Goal: Transaction & Acquisition: Subscribe to service/newsletter

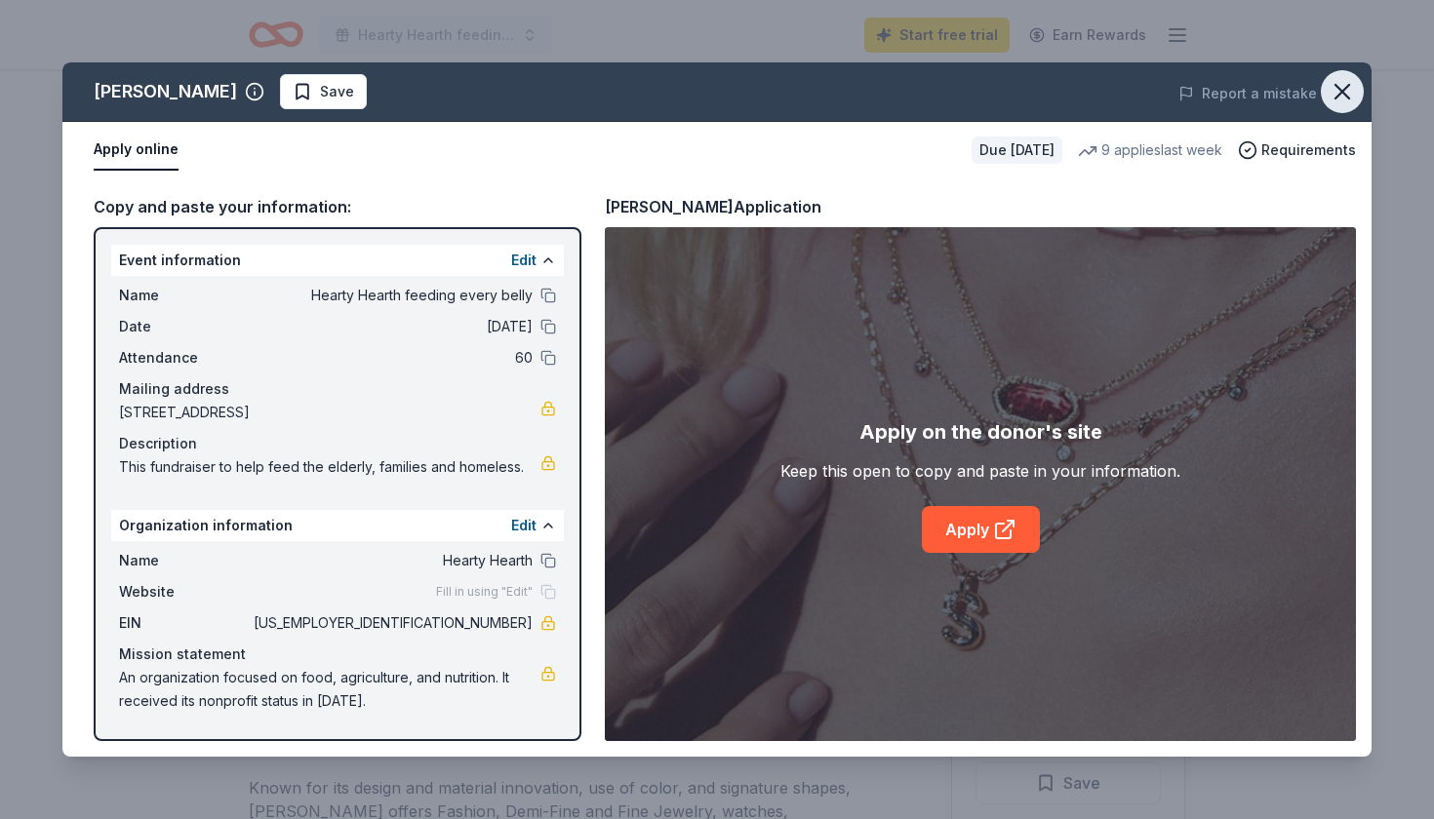
click at [1335, 96] on icon "button" at bounding box center [1342, 91] width 27 height 27
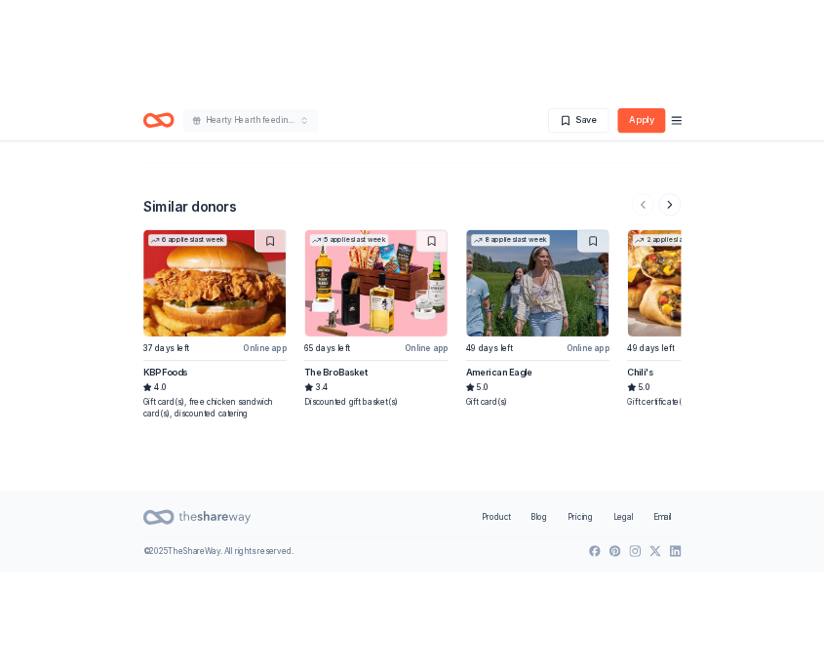
scroll to position [2756, 0]
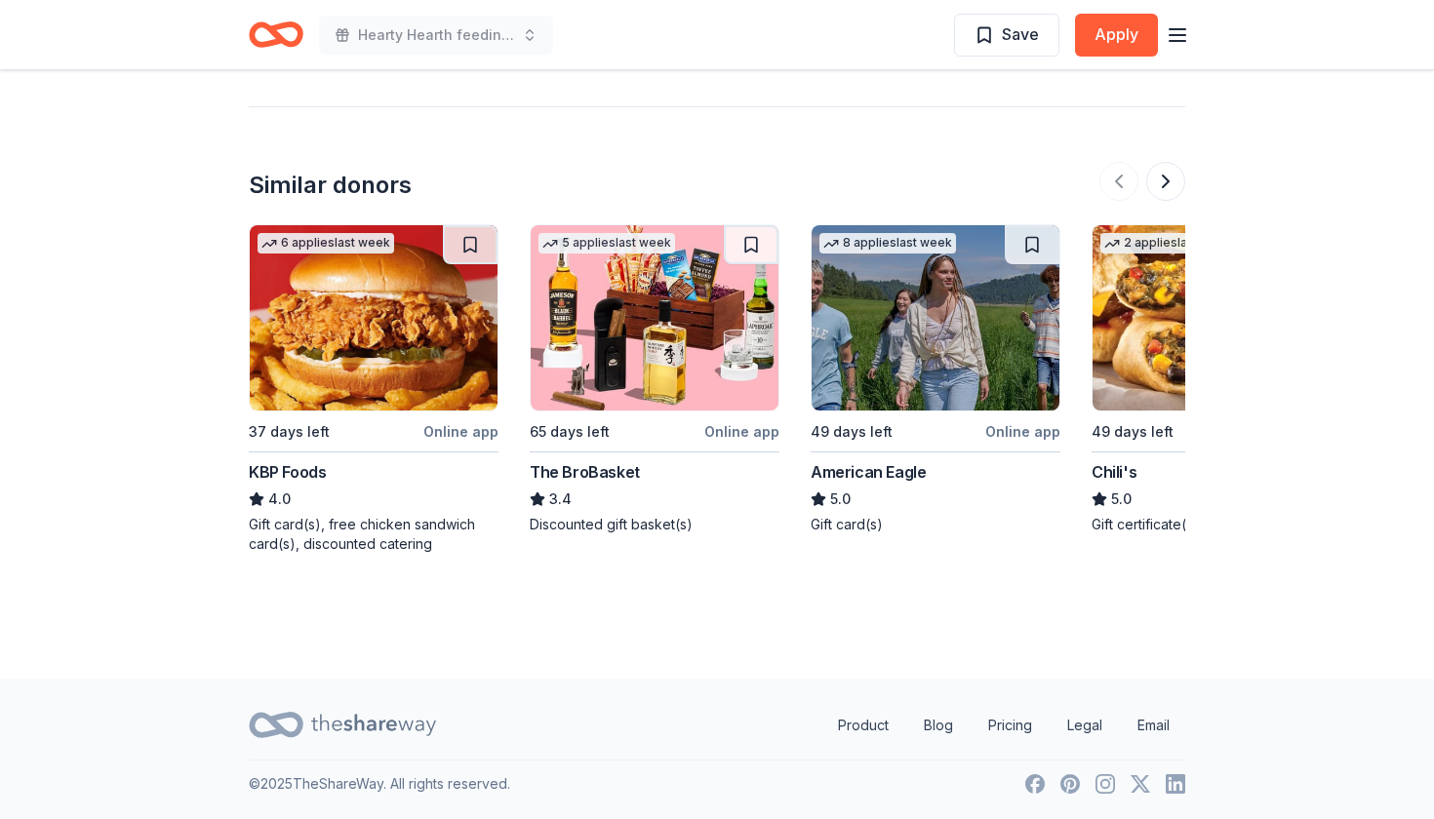
click at [358, 313] on img at bounding box center [374, 317] width 248 height 185
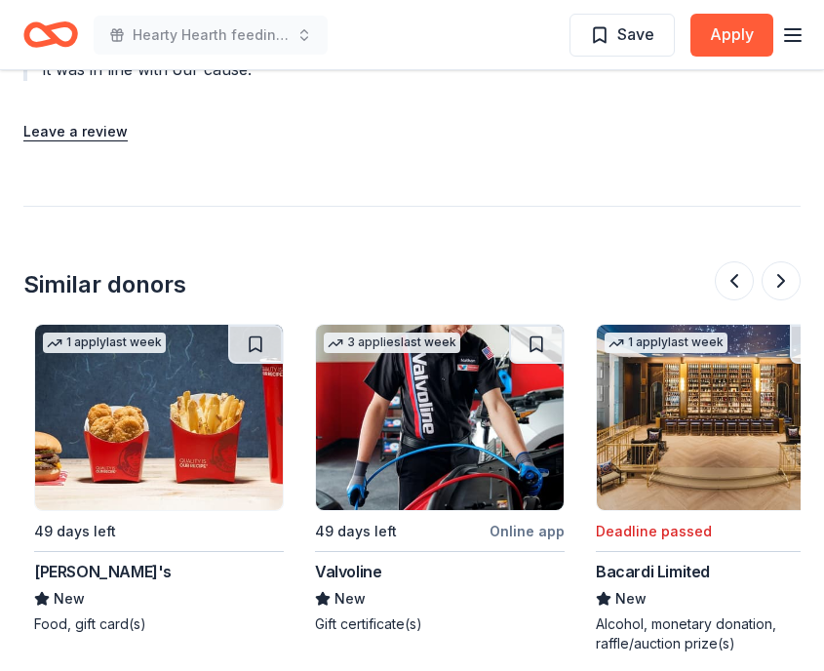
scroll to position [0, 1114]
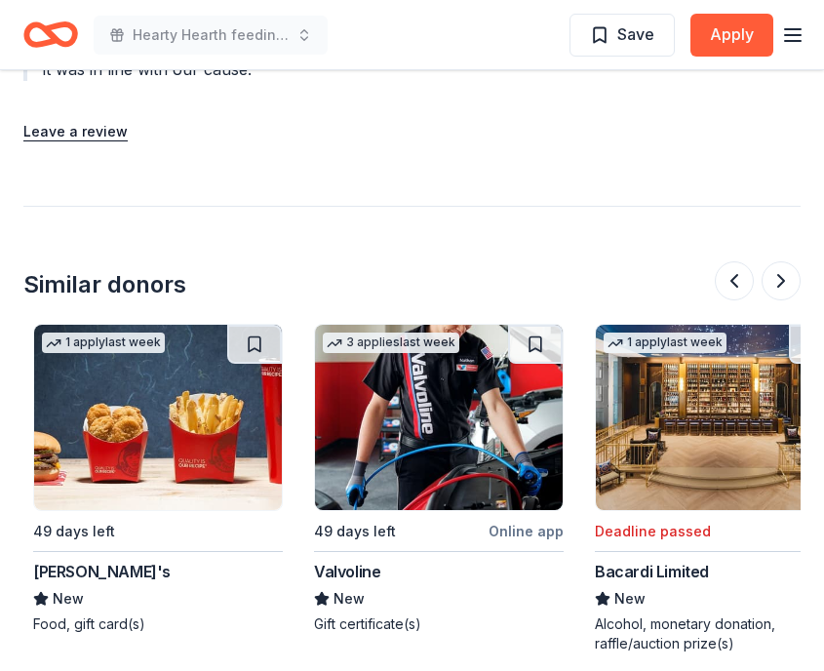
click at [480, 325] on img at bounding box center [439, 417] width 248 height 185
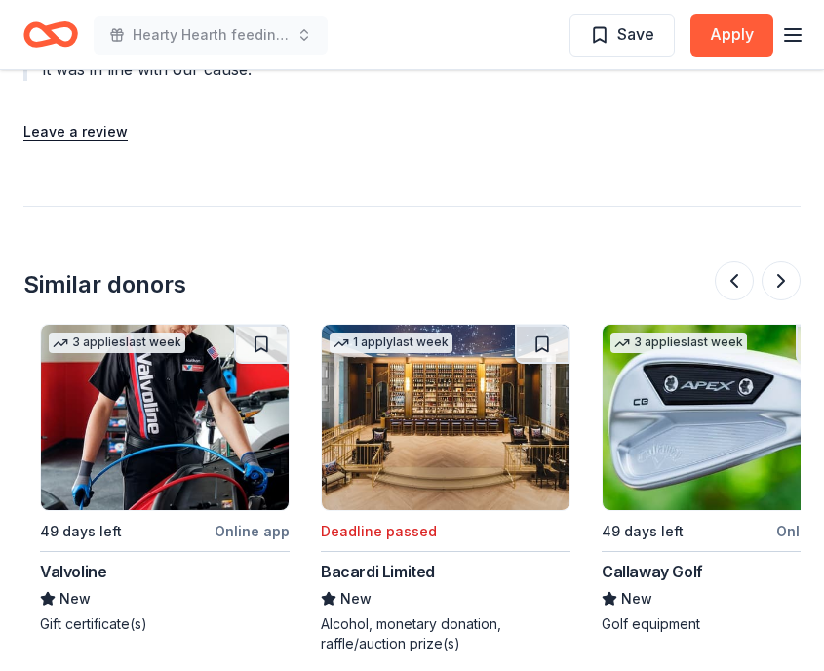
scroll to position [0, 1405]
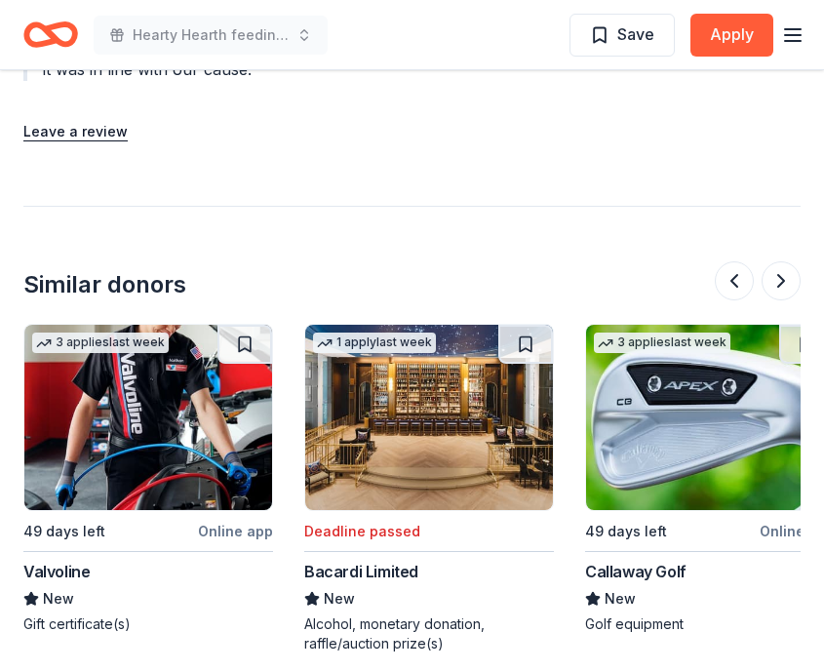
click at [479, 325] on img at bounding box center [429, 417] width 248 height 185
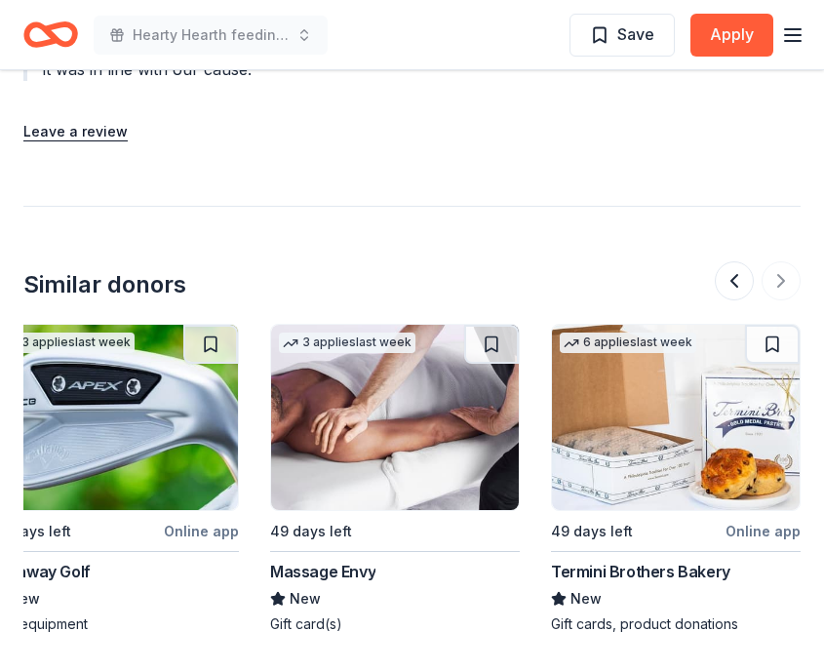
scroll to position [0, 2001]
click at [417, 413] on img at bounding box center [395, 417] width 248 height 185
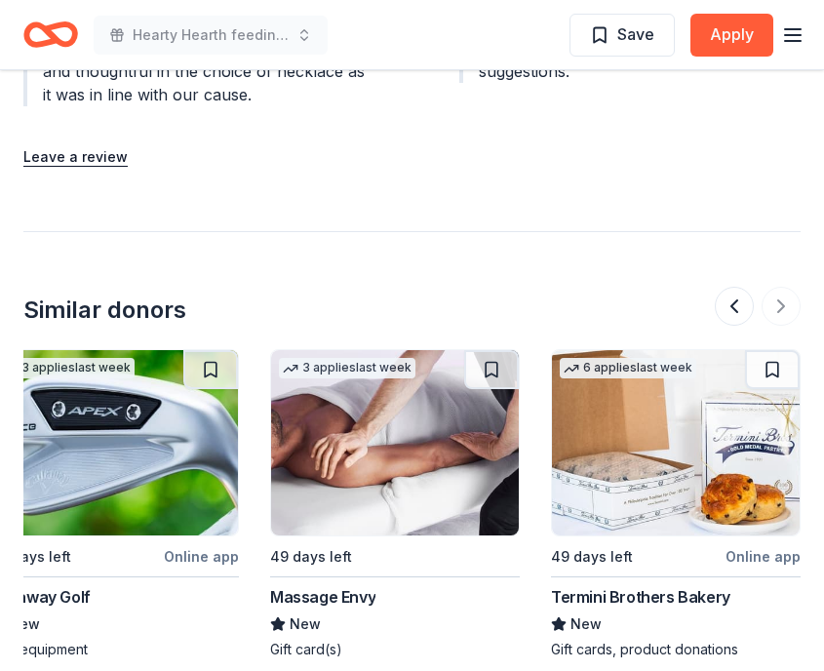
scroll to position [2753, 0]
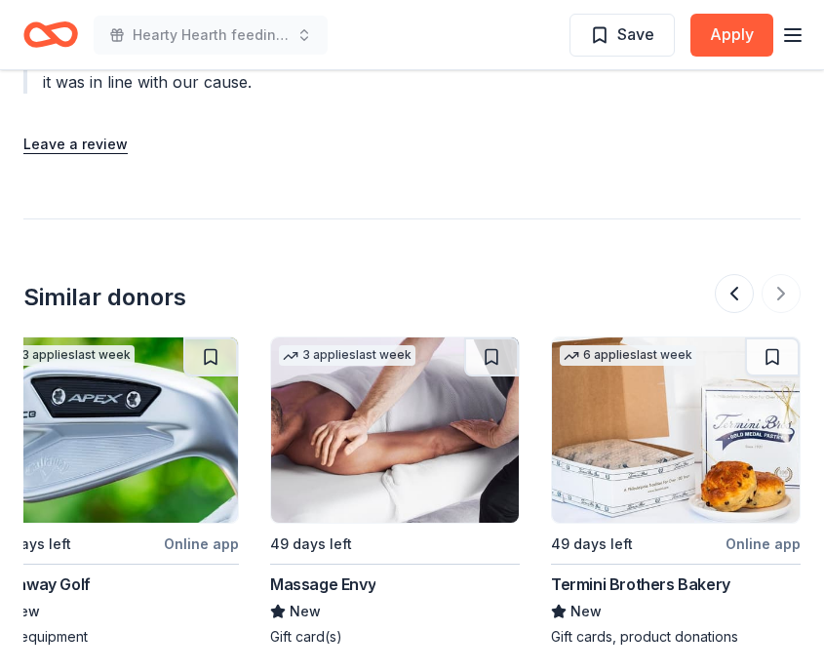
click at [784, 38] on icon "button" at bounding box center [792, 34] width 23 height 23
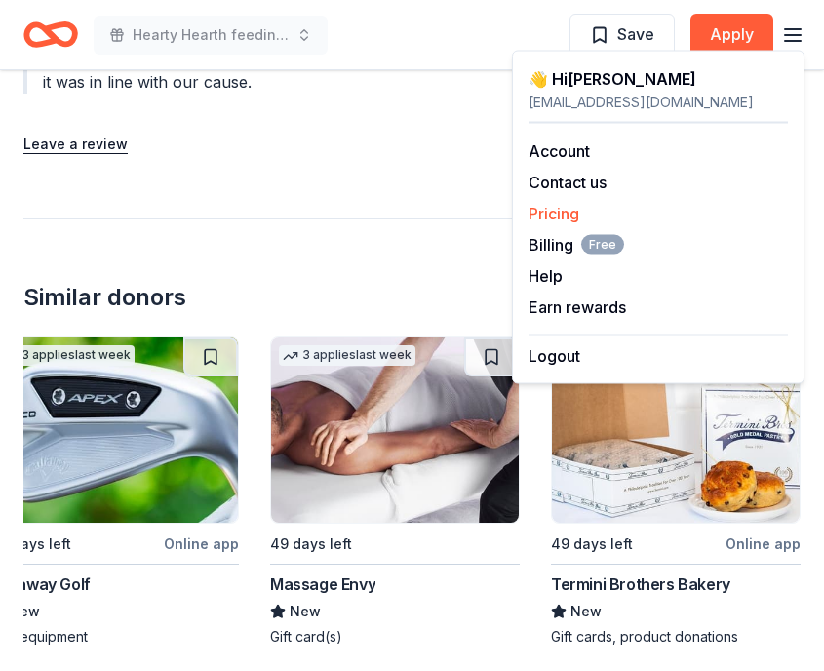
click at [573, 210] on link "Pricing" at bounding box center [554, 214] width 51 height 20
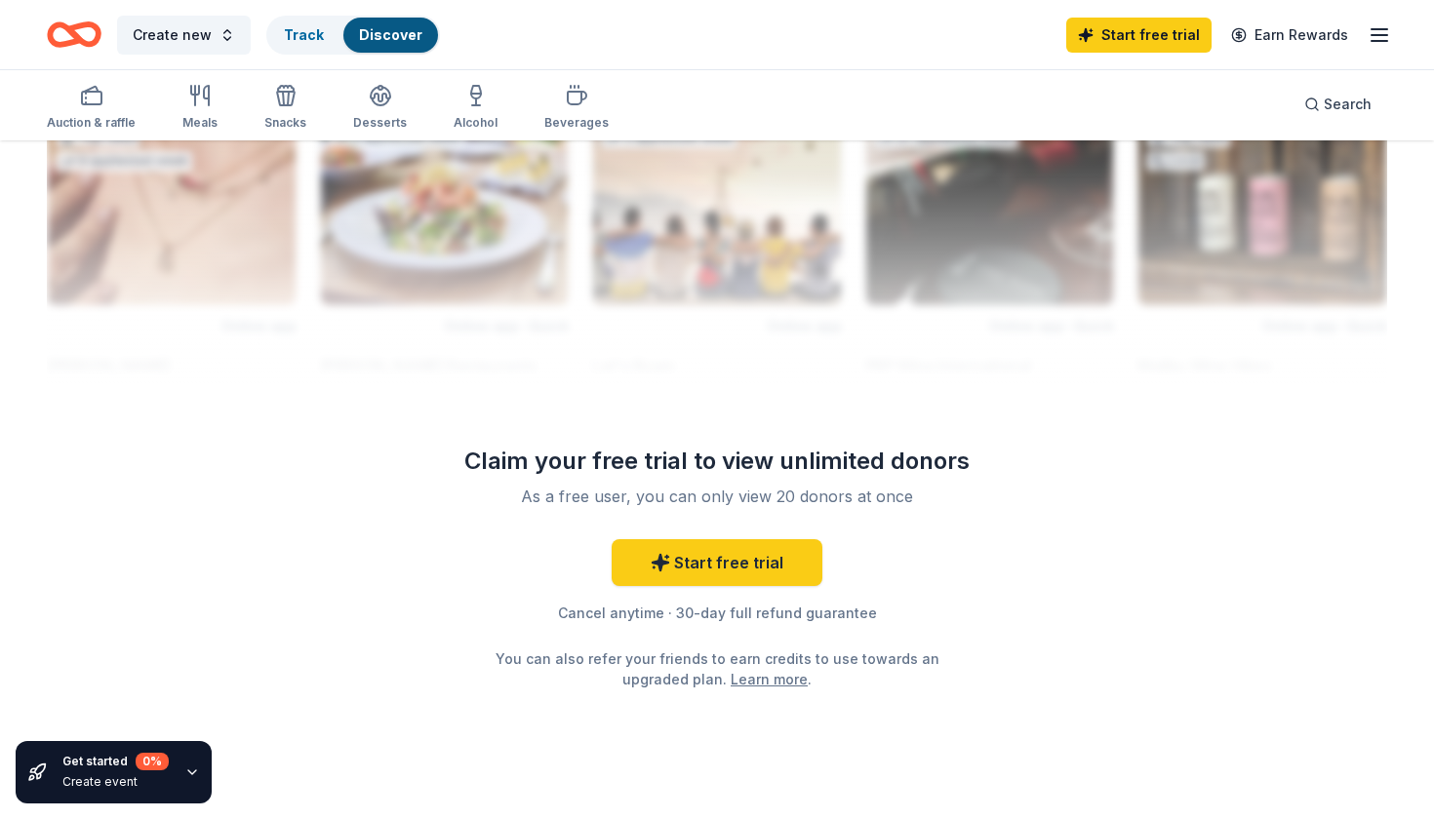
scroll to position [1738, 0]
click at [764, 557] on link "Start free trial" at bounding box center [717, 561] width 211 height 47
click at [767, 559] on link "Start free trial" at bounding box center [717, 561] width 211 height 47
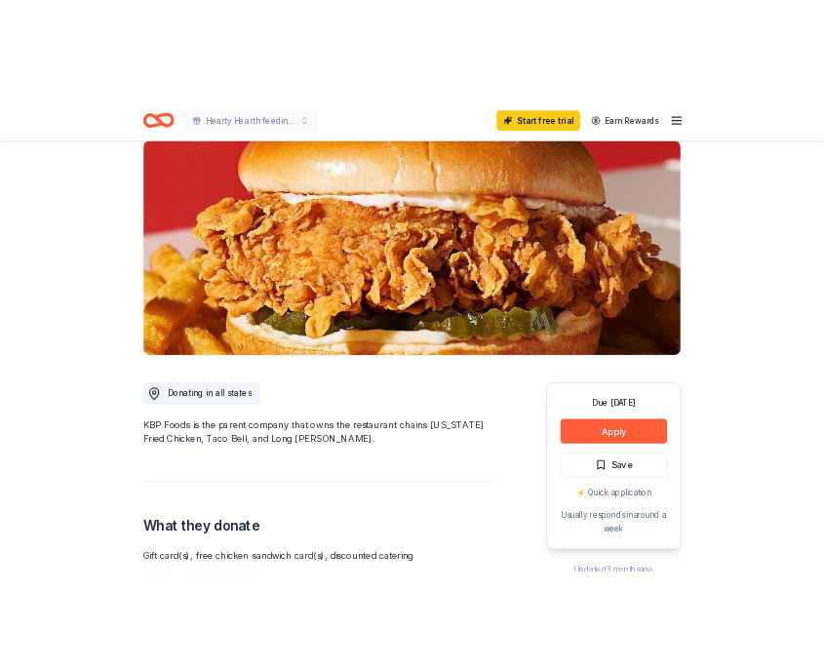
scroll to position [151, 0]
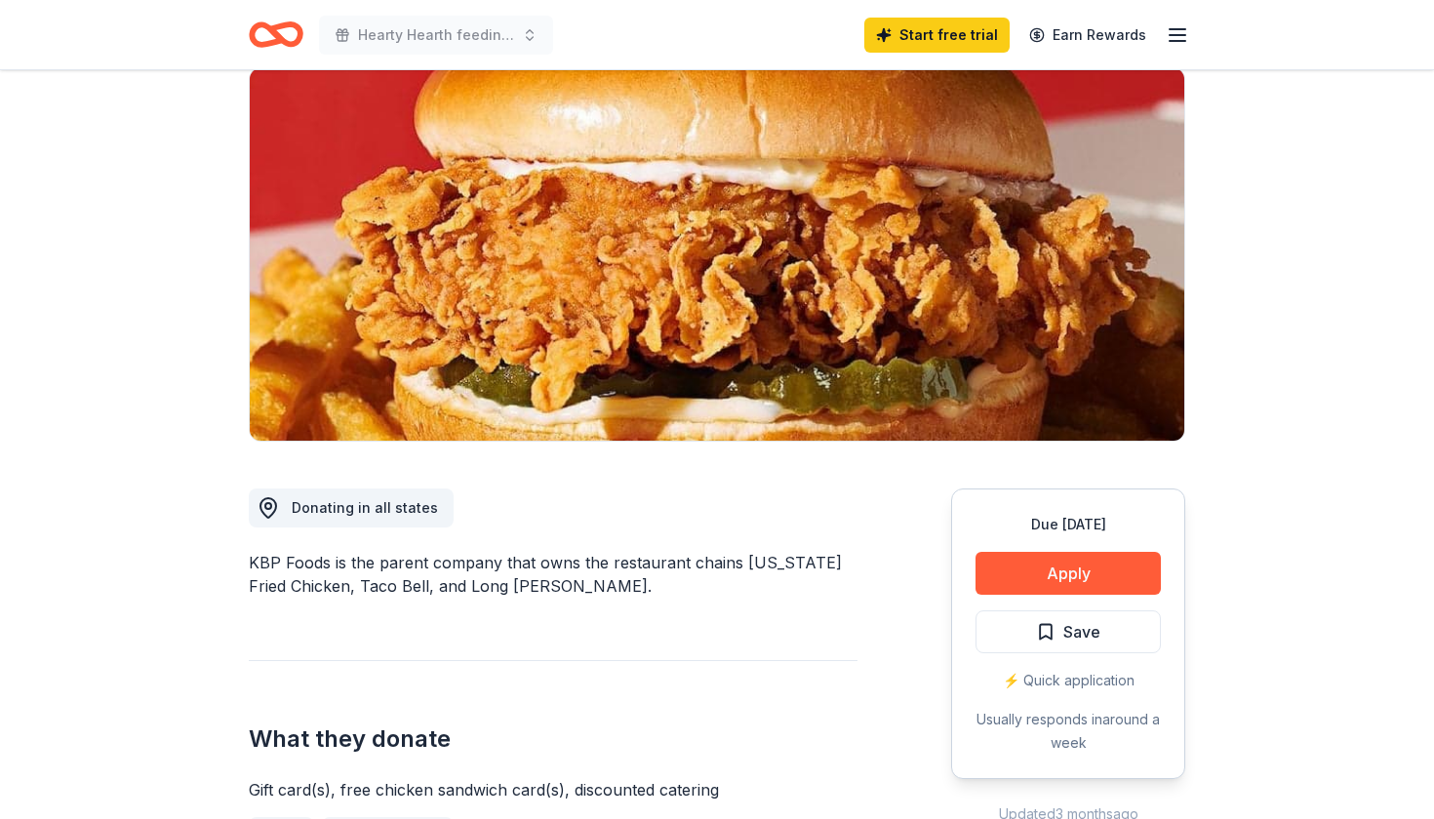
click at [1093, 551] on div "Due in 37 days Apply Save ⚡️ Quick application Usually responds in around a week" at bounding box center [1068, 634] width 234 height 291
click at [1072, 576] on button "Apply" at bounding box center [1067, 573] width 185 height 43
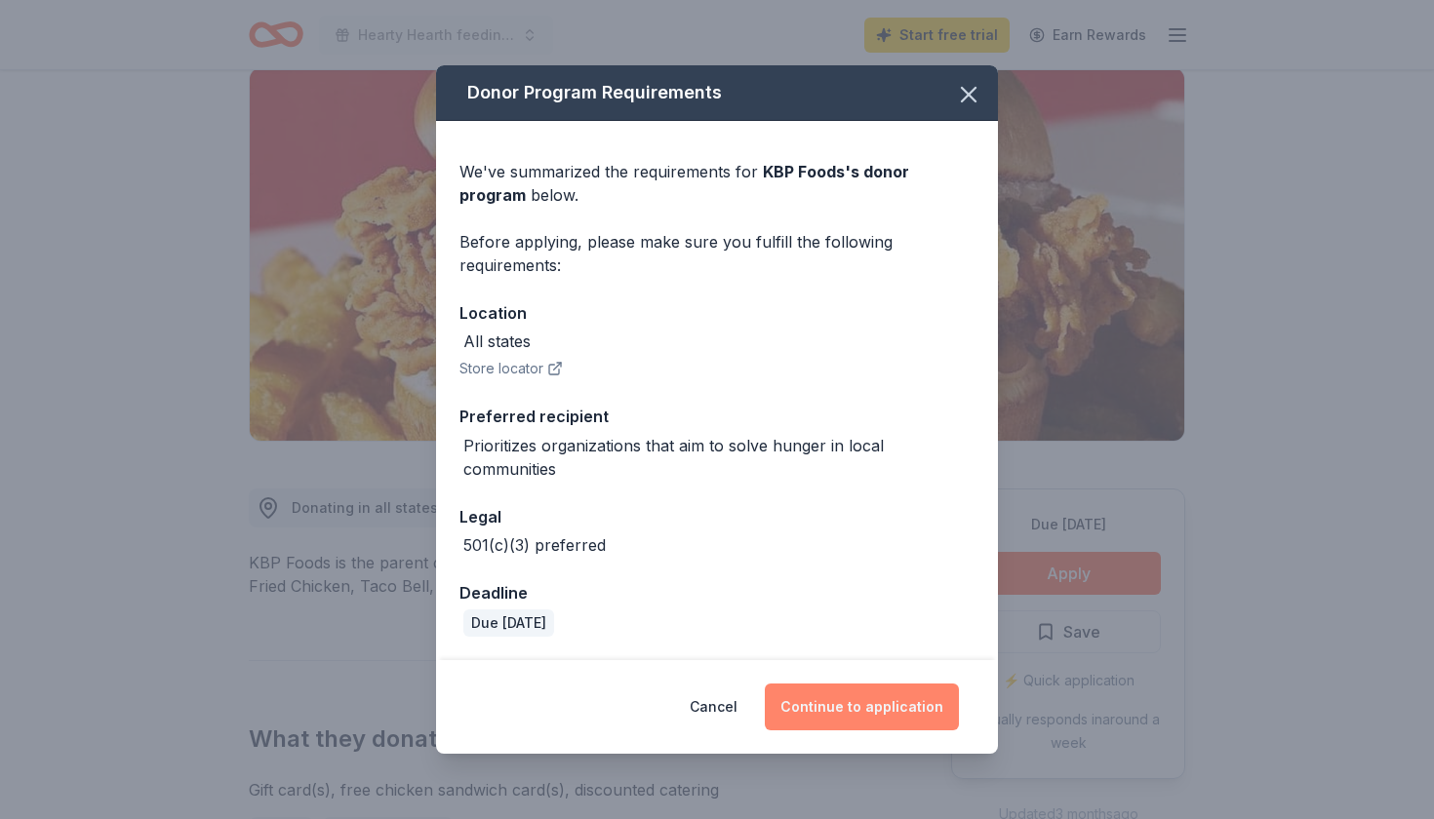
click at [895, 703] on button "Continue to application" at bounding box center [862, 707] width 194 height 47
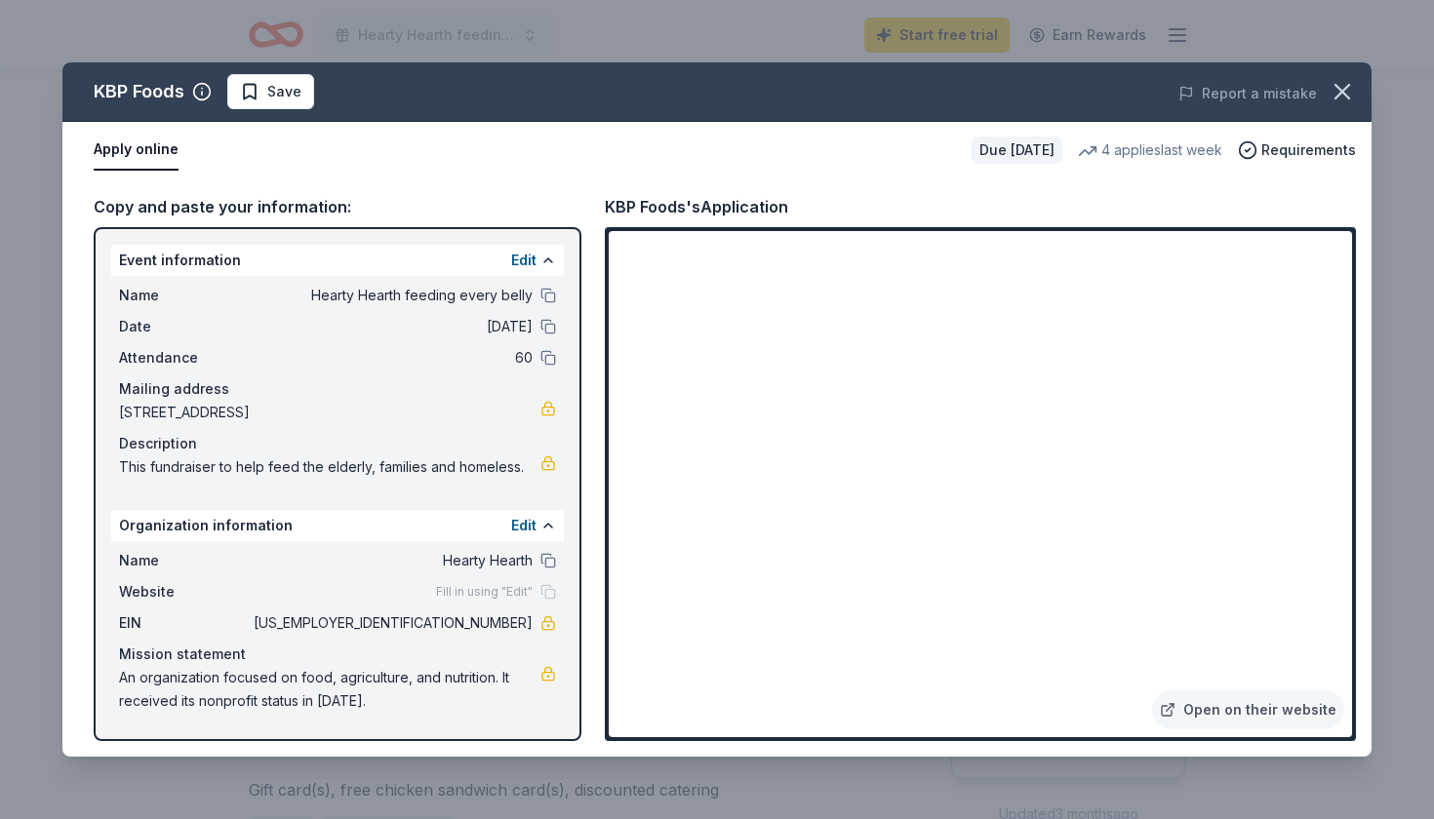
click at [458, 418] on span "[STREET_ADDRESS]" at bounding box center [329, 412] width 421 height 23
drag, startPoint x: 507, startPoint y: 413, endPoint x: 166, endPoint y: 407, distance: 341.5
click at [166, 407] on span "[STREET_ADDRESS]" at bounding box center [329, 412] width 421 height 23
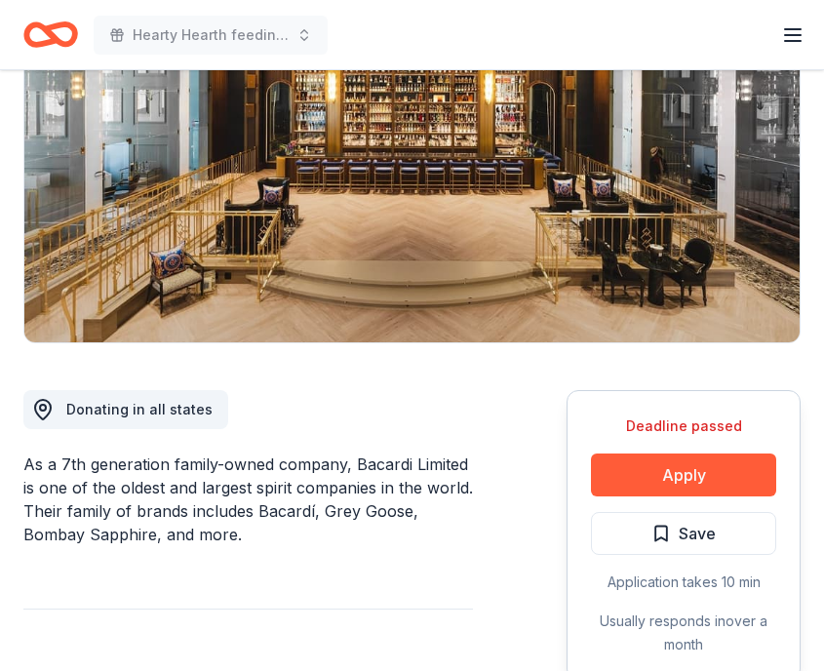
scroll to position [399, 0]
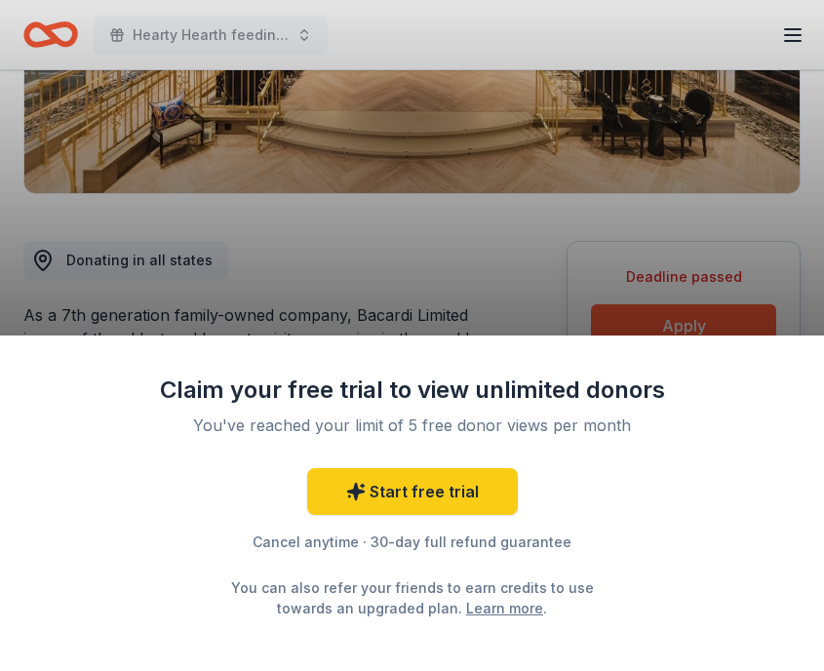
click at [479, 310] on div "Claim your free trial to view unlimited donors You've reached your limit of 5 f…" at bounding box center [412, 335] width 824 height 671
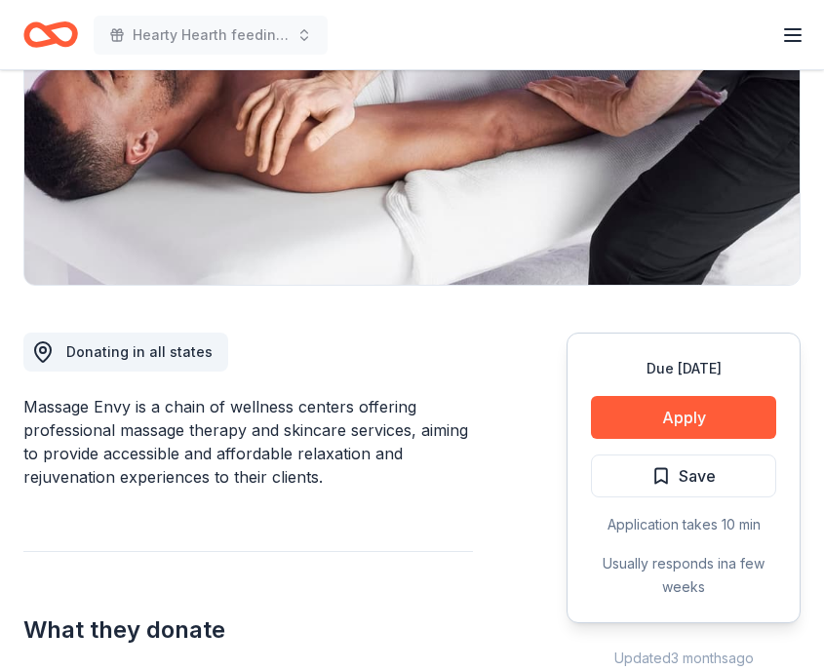
scroll to position [309, 0]
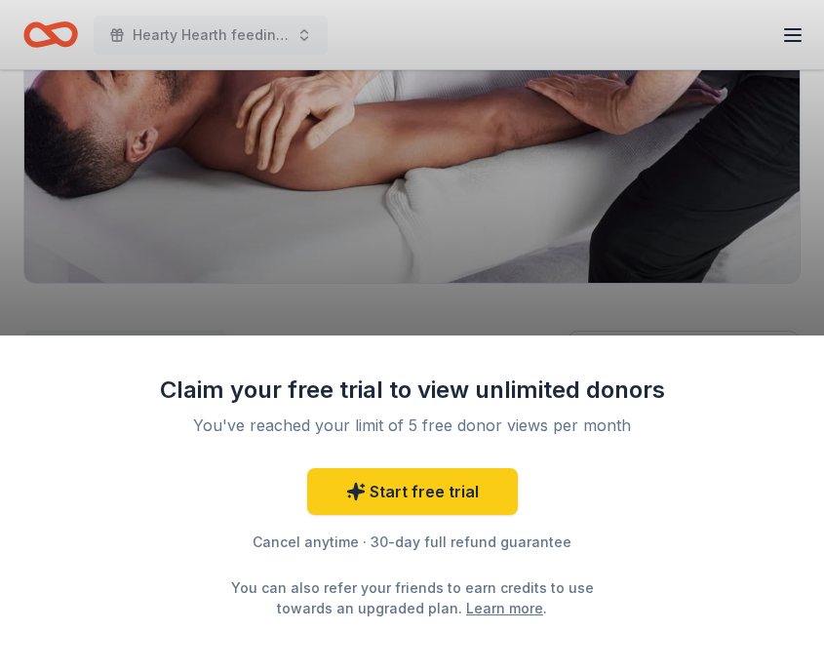
click at [419, 184] on div "Claim your free trial to view unlimited donors You've reached your limit of 5 f…" at bounding box center [412, 335] width 824 height 671
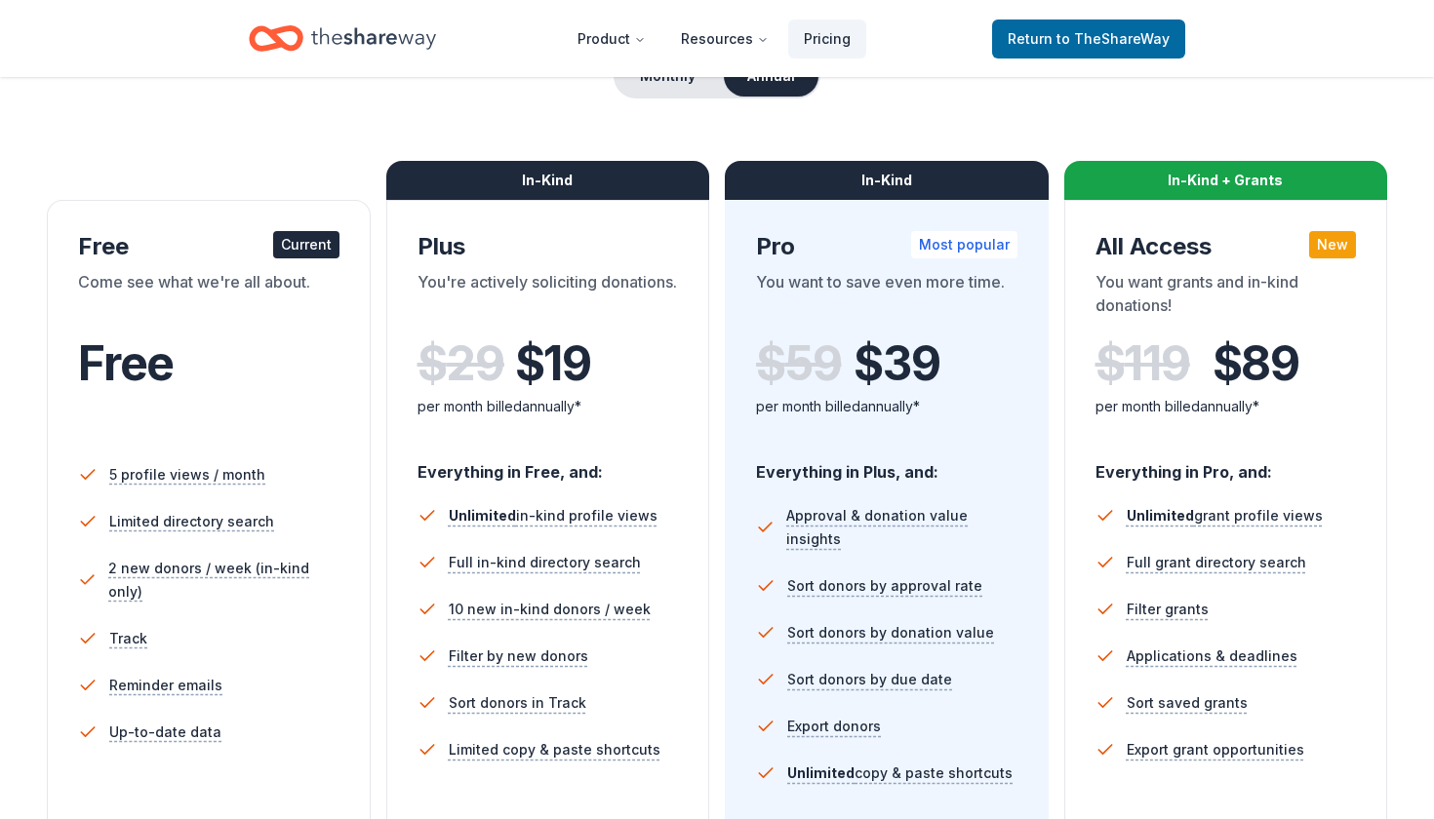
scroll to position [219, 0]
click at [1061, 55] on link "Return to TheShareWay" at bounding box center [1088, 39] width 193 height 39
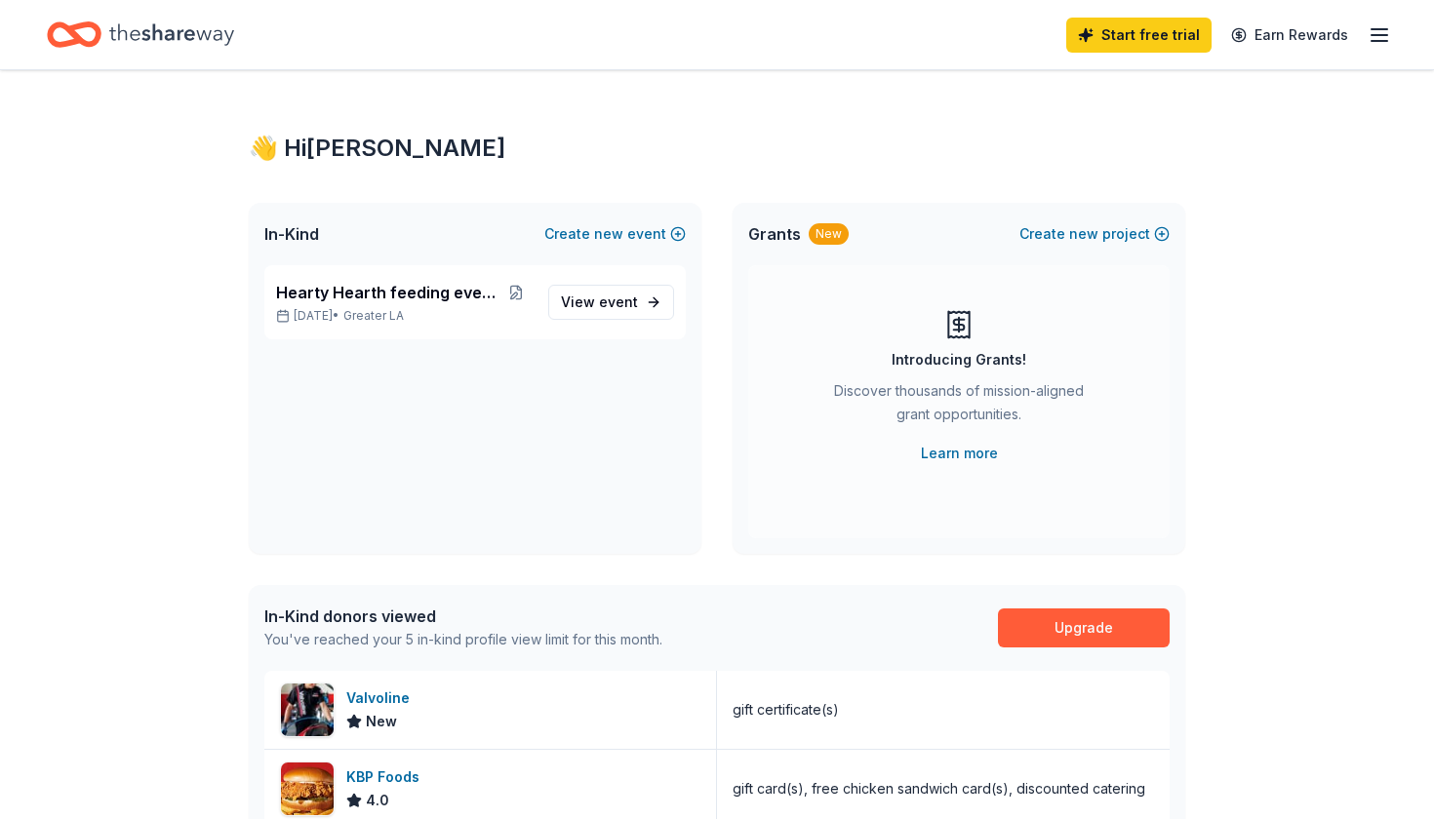
click at [1384, 29] on line "button" at bounding box center [1379, 29] width 16 height 0
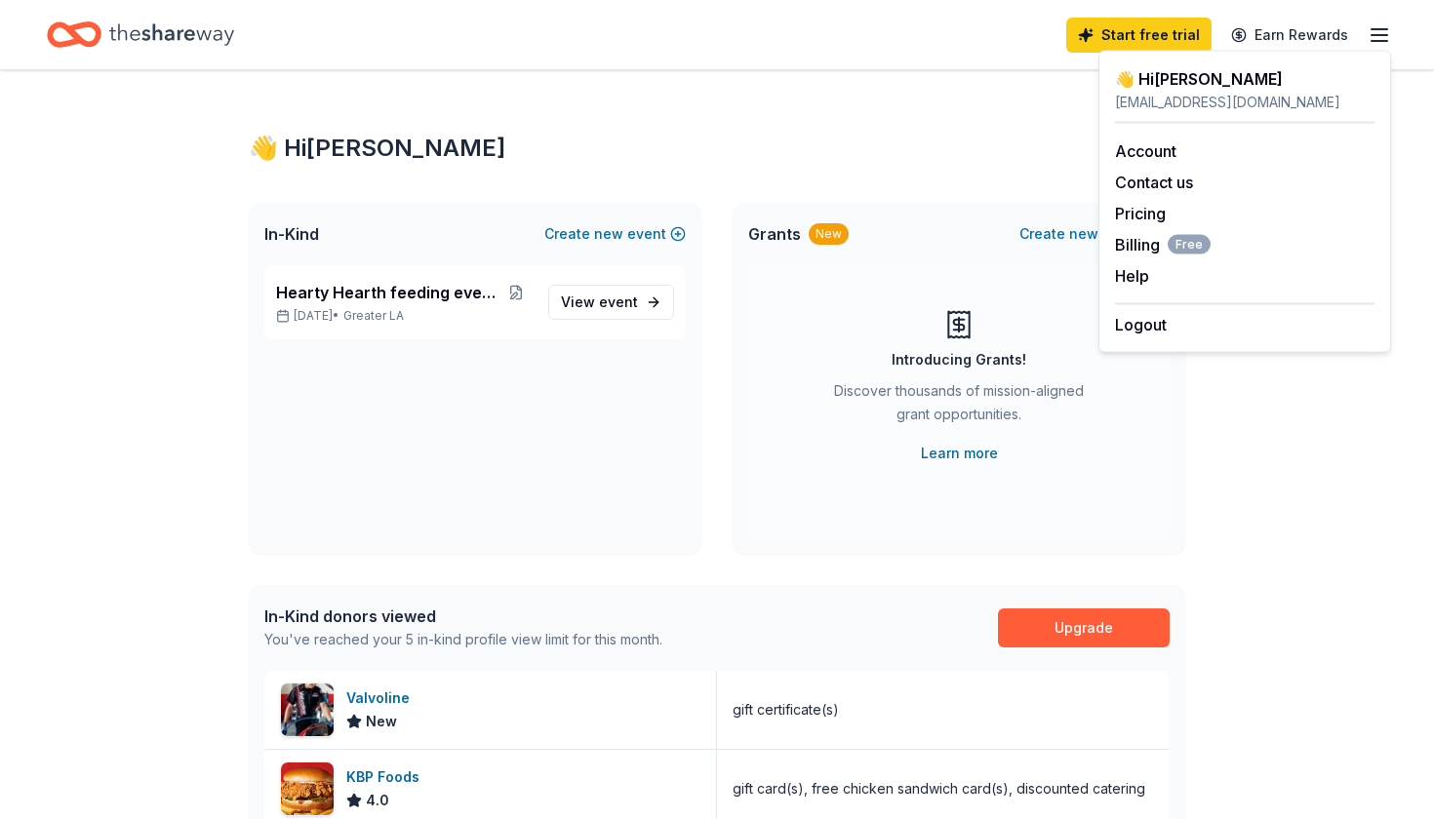
click at [192, 31] on icon "Home" at bounding box center [171, 33] width 125 height 21
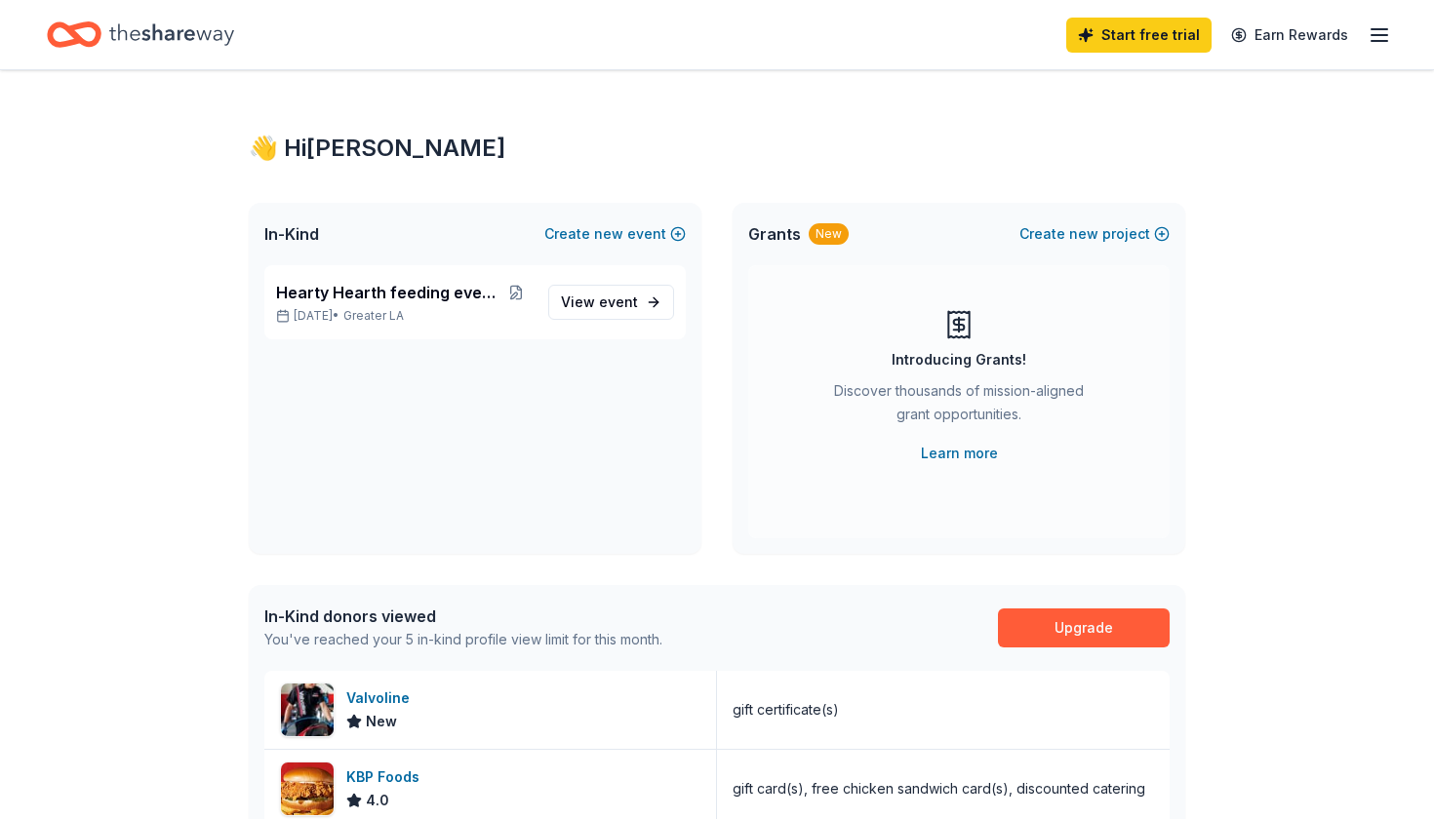
click at [179, 35] on icon "Home" at bounding box center [171, 33] width 125 height 21
click at [74, 40] on icon "Home" at bounding box center [65, 34] width 30 height 20
click at [88, 37] on icon "Home" at bounding box center [74, 35] width 55 height 46
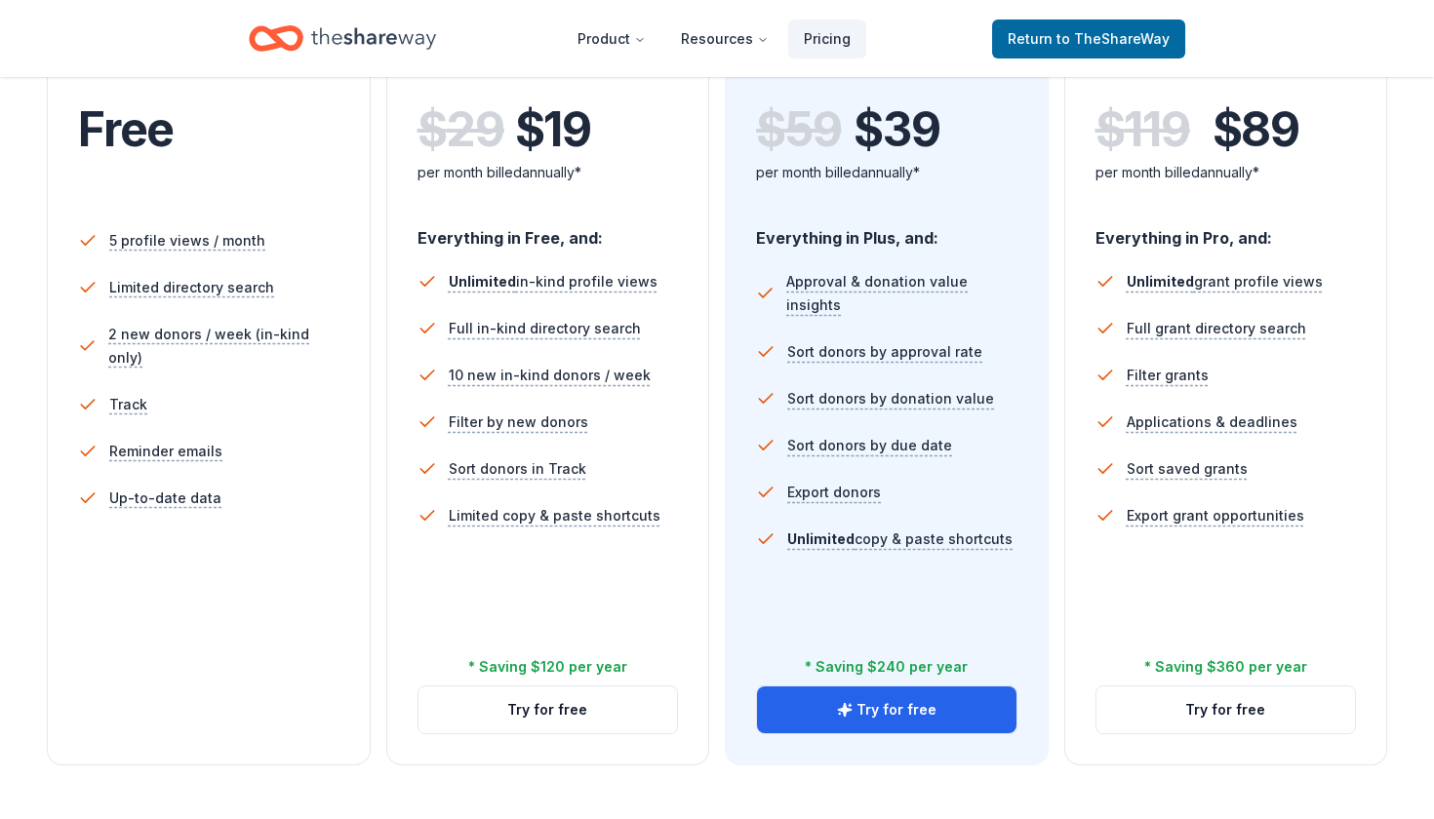
scroll to position [454, 0]
click at [1265, 720] on button "Try for free" at bounding box center [1225, 709] width 259 height 47
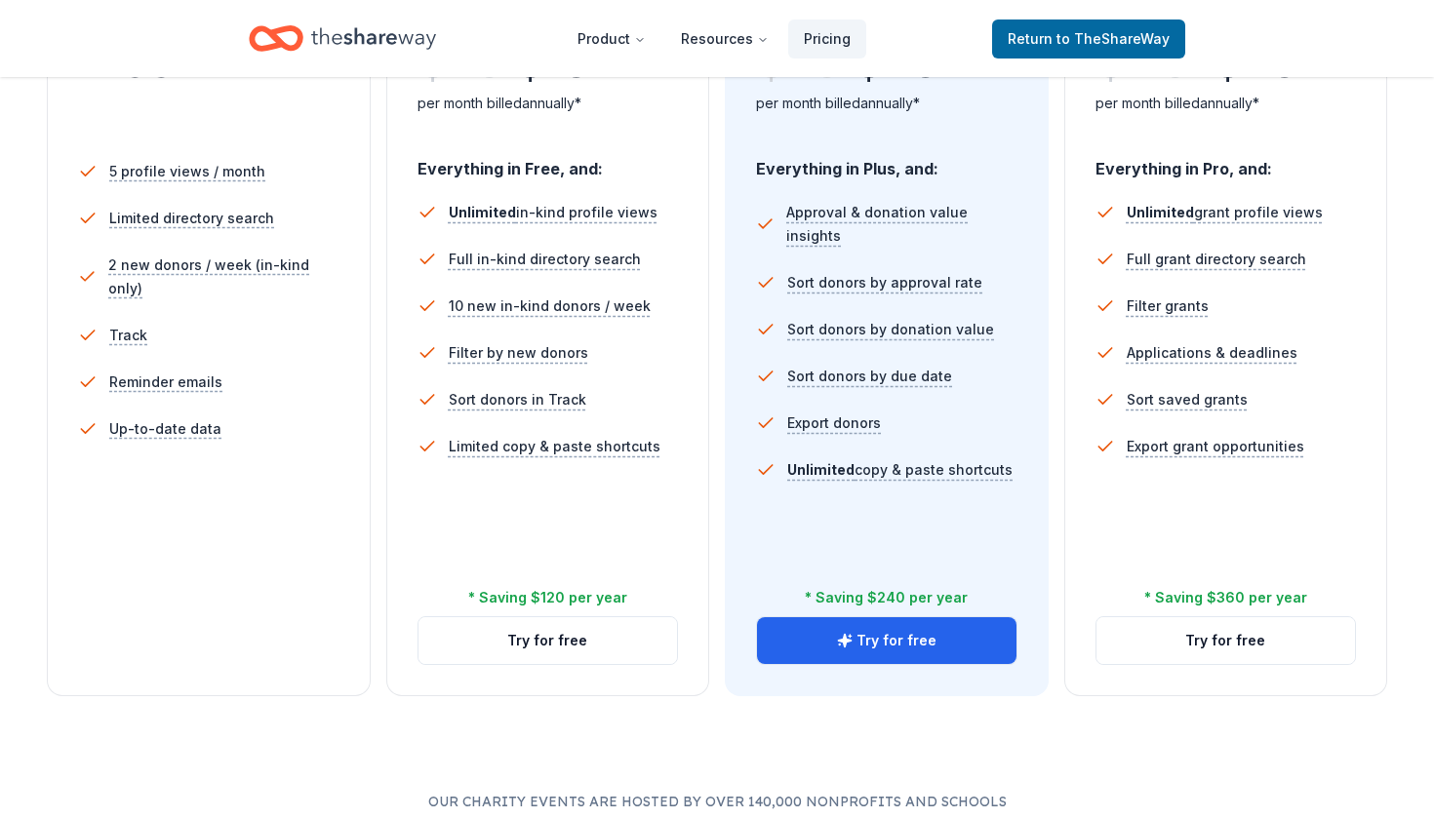
scroll to position [520, 0]
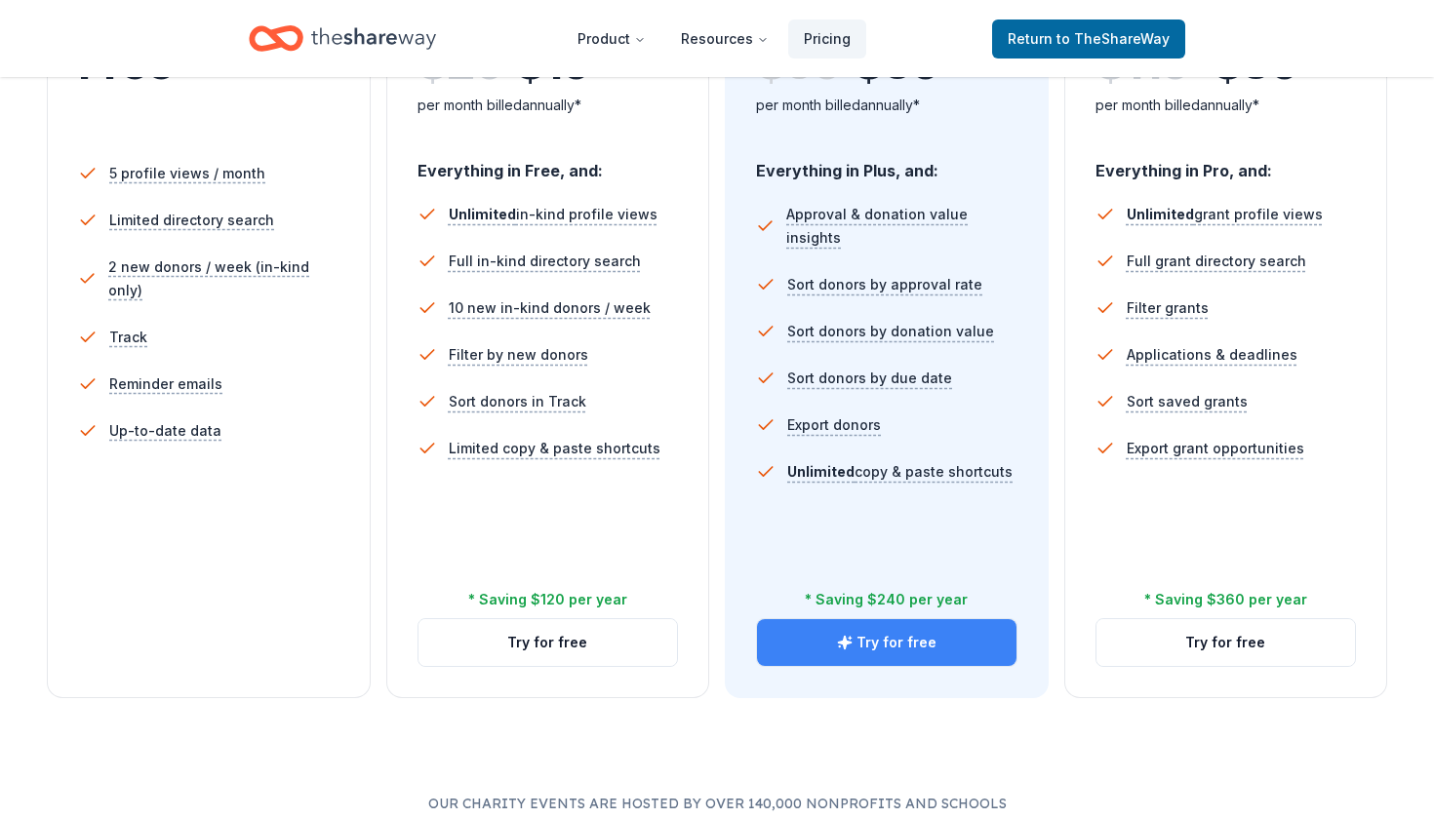
click at [858, 641] on button "Try for free" at bounding box center [886, 642] width 259 height 47
